Goal: Find specific page/section: Find specific page/section

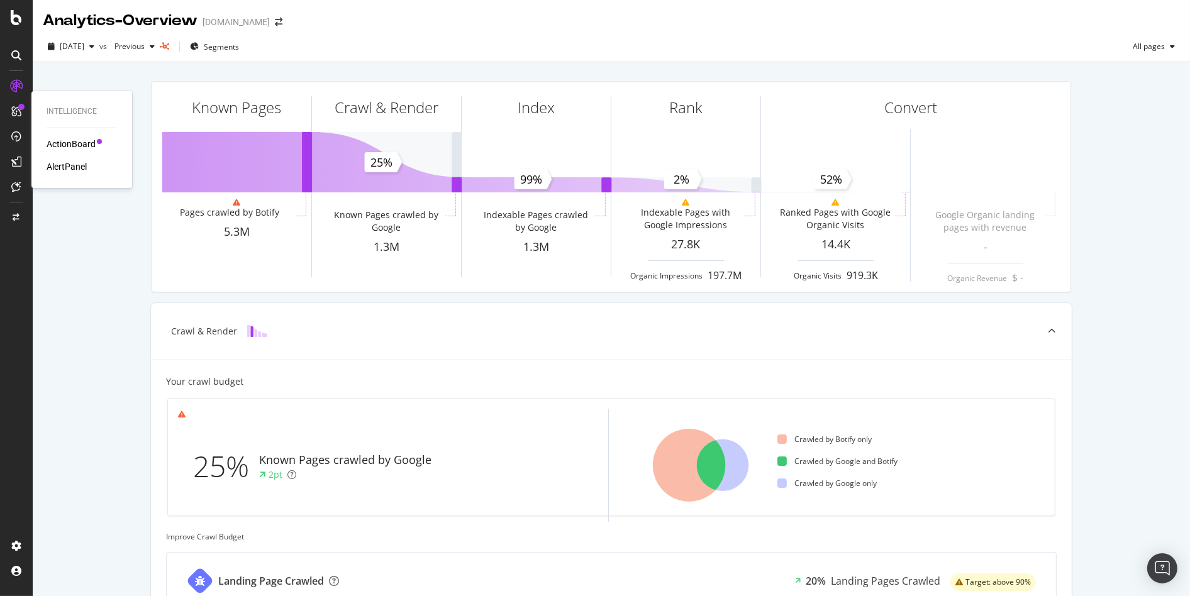
click at [69, 140] on div "ActionBoard" at bounding box center [71, 144] width 49 height 13
